Goal: Task Accomplishment & Management: Complete application form

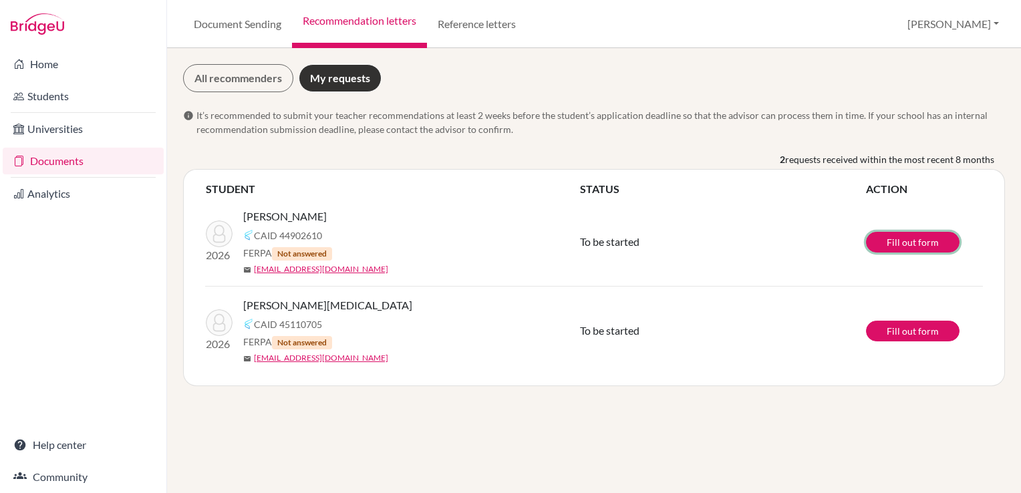
click at [923, 243] on link "Fill out form" at bounding box center [913, 242] width 94 height 21
click at [904, 325] on link "Fill out form" at bounding box center [913, 331] width 94 height 21
click at [495, 25] on link "Reference letters" at bounding box center [477, 24] width 100 height 48
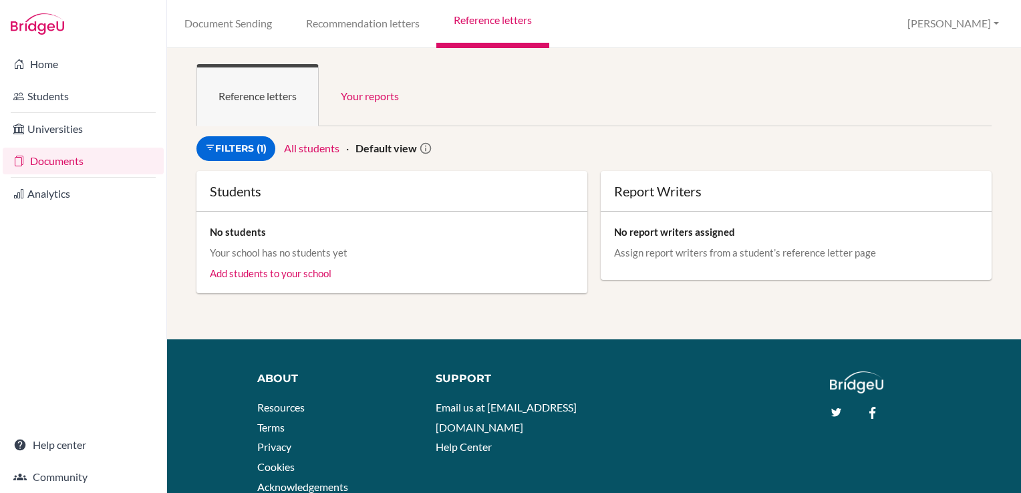
click at [245, 27] on link "Document Sending" at bounding box center [228, 24] width 122 height 48
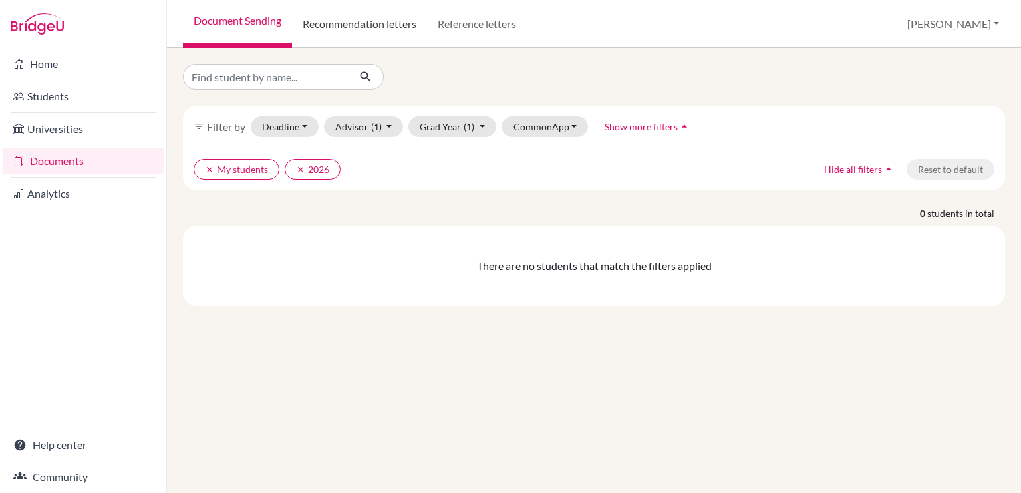
click at [345, 25] on link "Recommendation letters" at bounding box center [359, 24] width 135 height 48
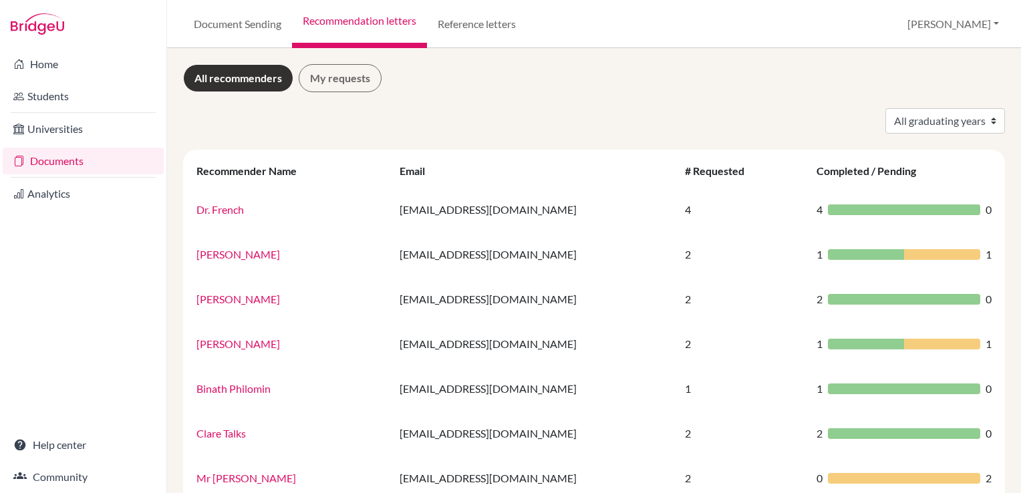
click at [779, 215] on td "4" at bounding box center [743, 209] width 132 height 45
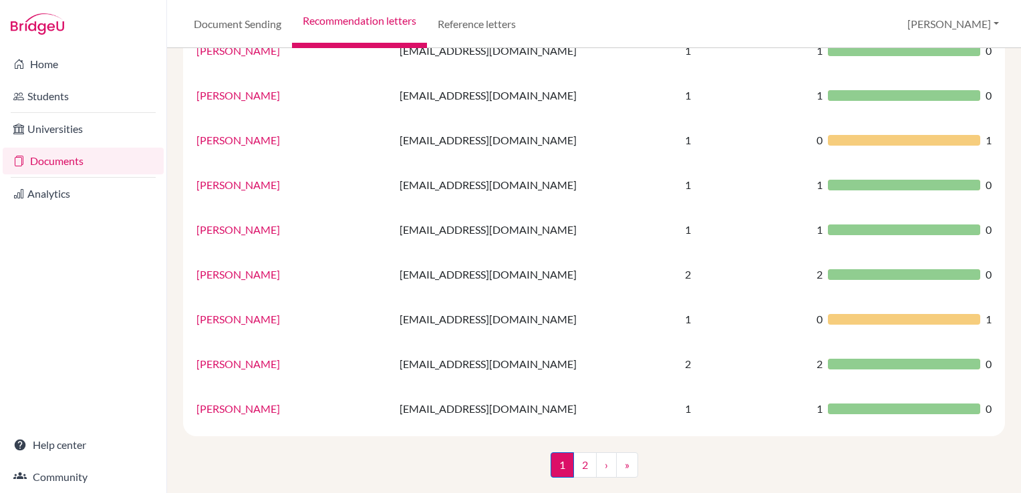
scroll to position [886, 0]
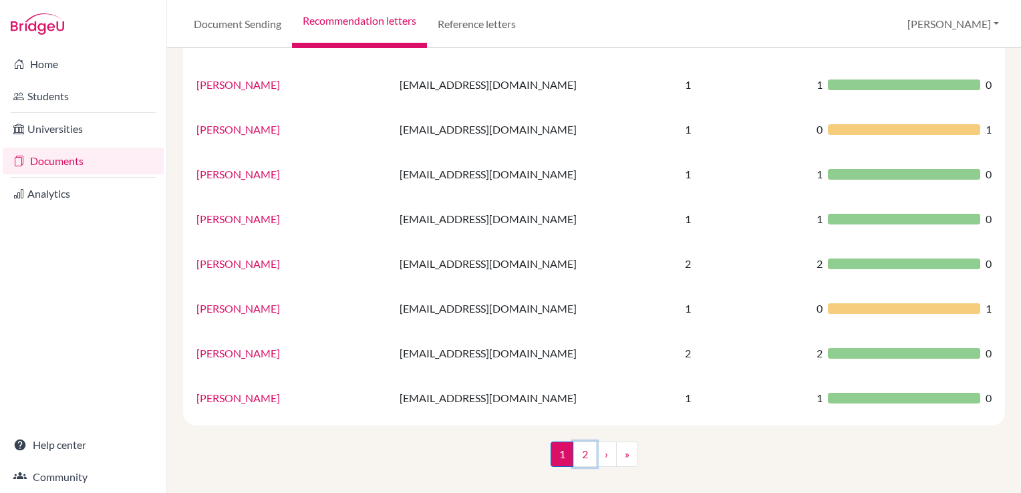
click at [579, 450] on link "2" at bounding box center [584, 454] width 23 height 25
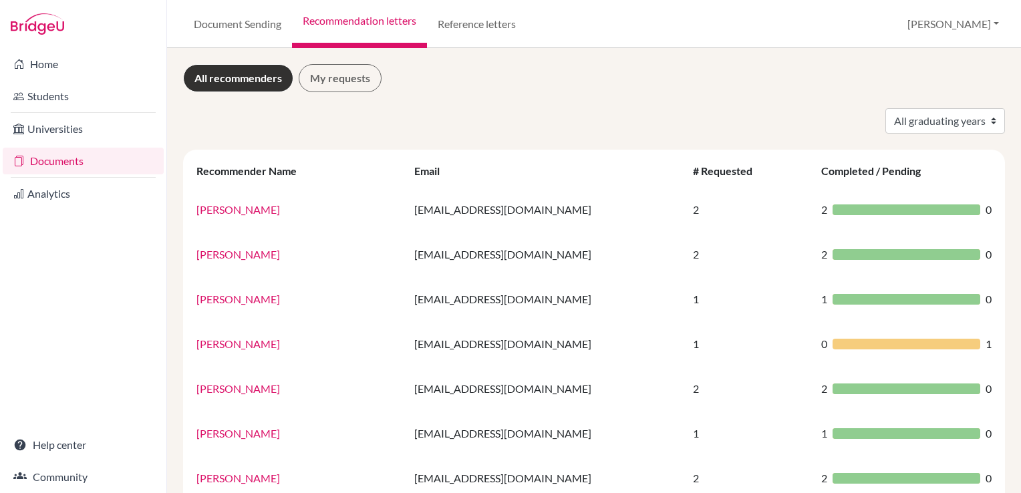
click at [65, 67] on link "Home" at bounding box center [83, 64] width 161 height 27
